Goal: Task Accomplishment & Management: Use online tool/utility

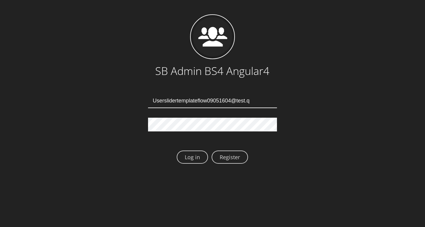
type input "Userslidertemplateflow09051604@test.qa"
type input "[EMAIL_ADDRESS][DOMAIN_NAME]"
